Goal: Obtain resource: Download file/media

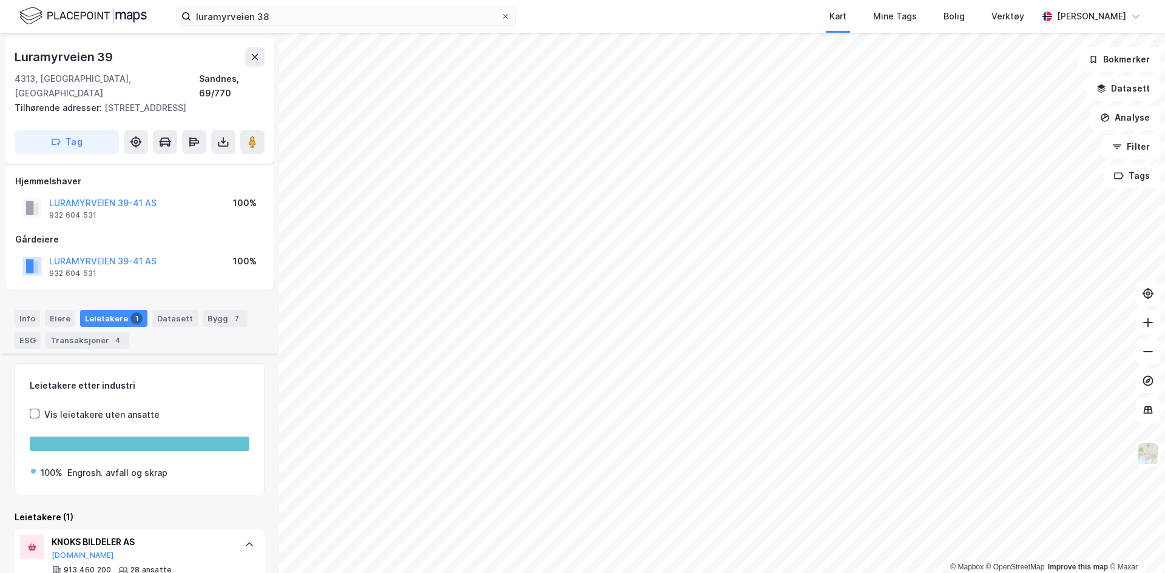
scroll to position [154, 0]
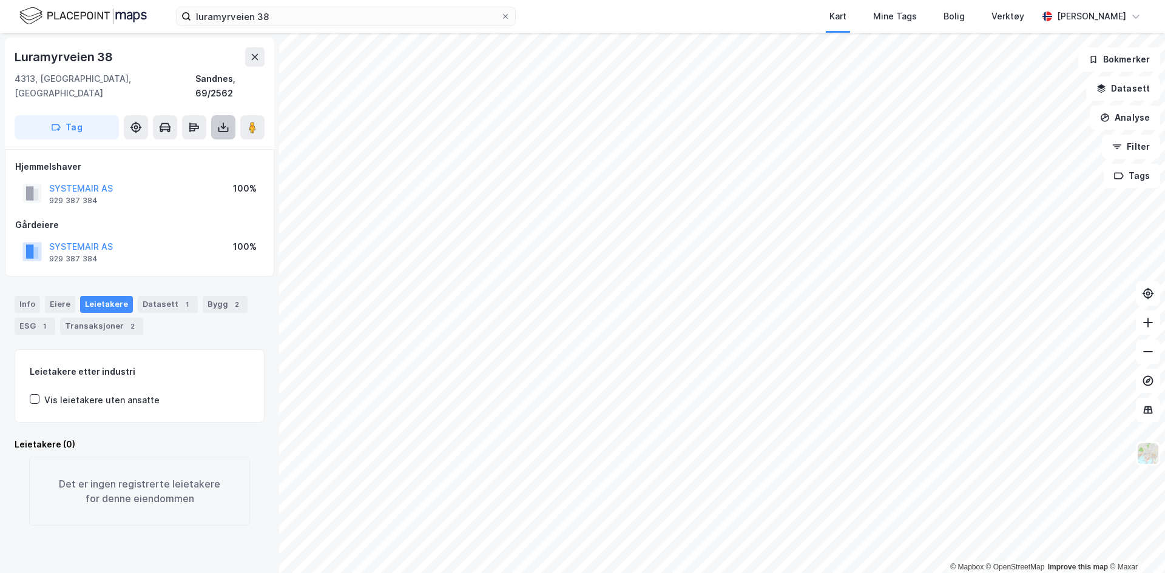
click at [223, 121] on icon at bounding box center [223, 127] width 12 height 12
click at [192, 142] on div "Last ned grunnbok" at bounding box center [170, 151] width 129 height 19
click at [210, 296] on div "Bygg 2" at bounding box center [225, 304] width 45 height 17
